Goal: Find specific page/section: Find specific page/section

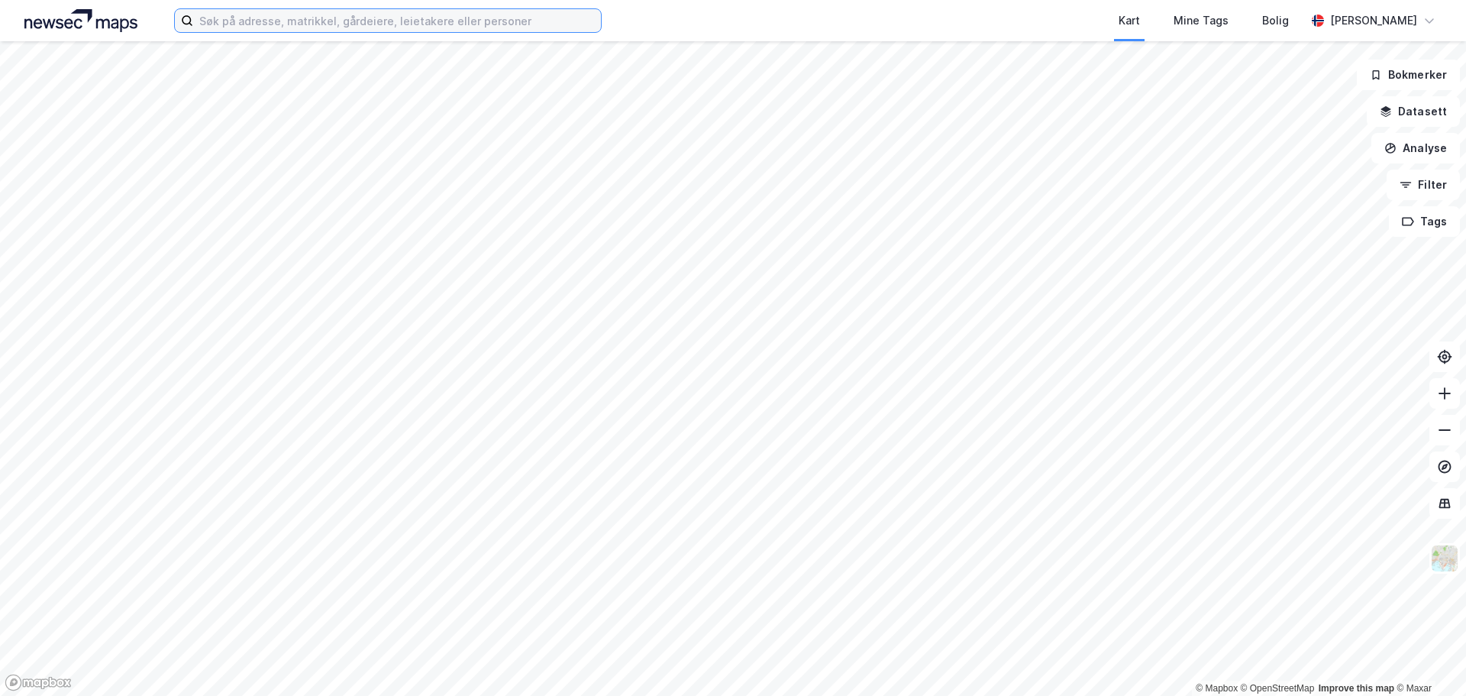
click at [296, 29] on input at bounding box center [397, 20] width 408 height 23
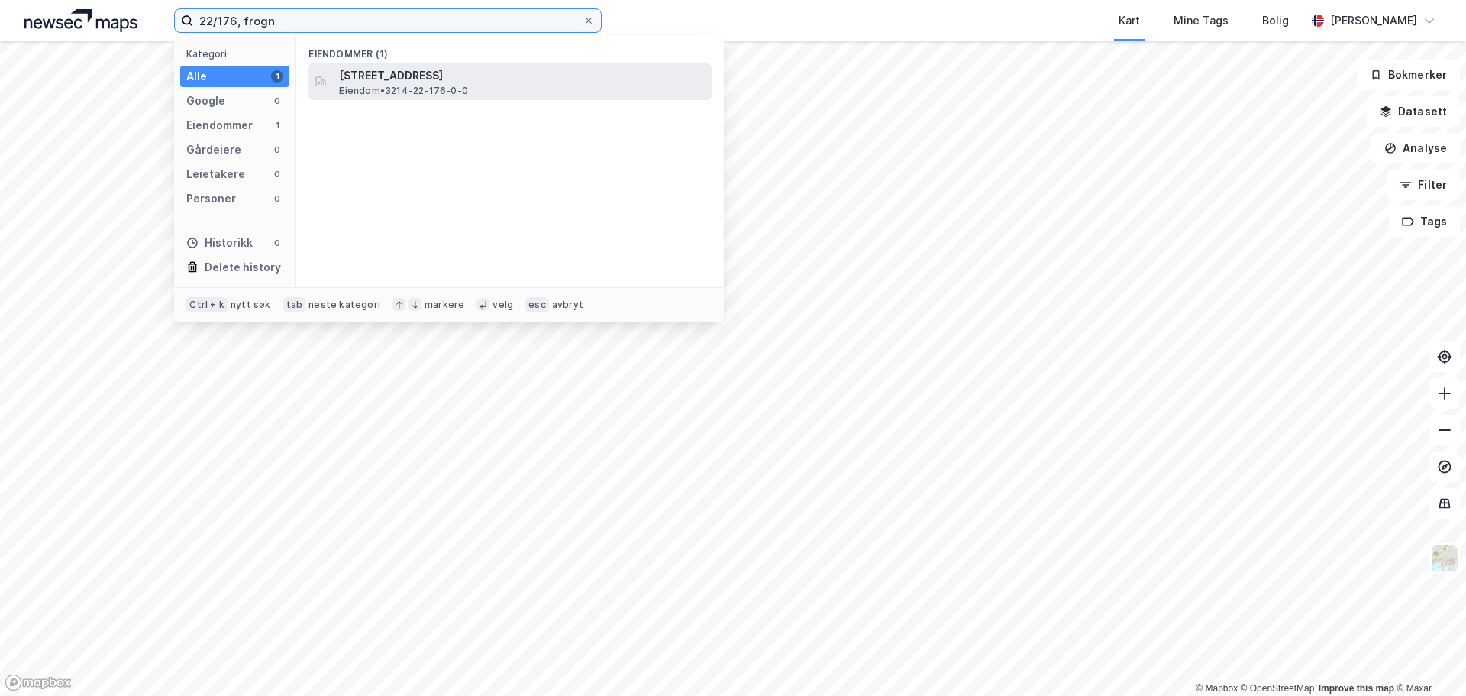
type input "22/176, frogn"
click at [420, 82] on span "[STREET_ADDRESS]" at bounding box center [522, 75] width 367 height 18
